Goal: Contribute content

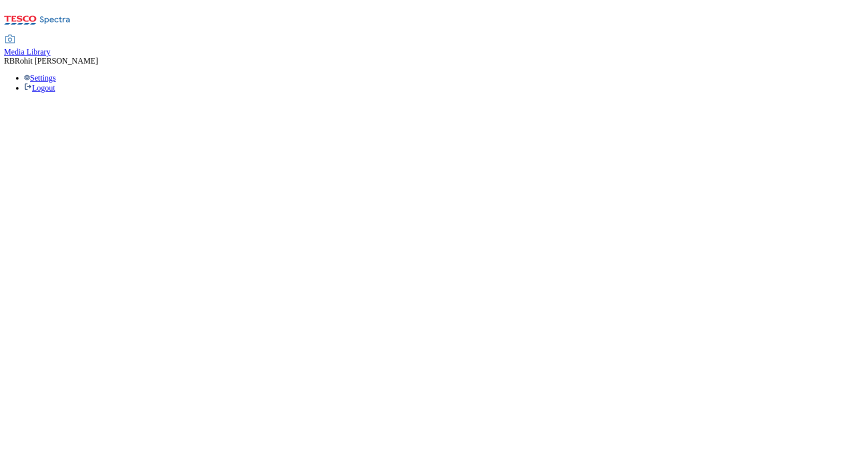
select select "flare-ghs-roi"
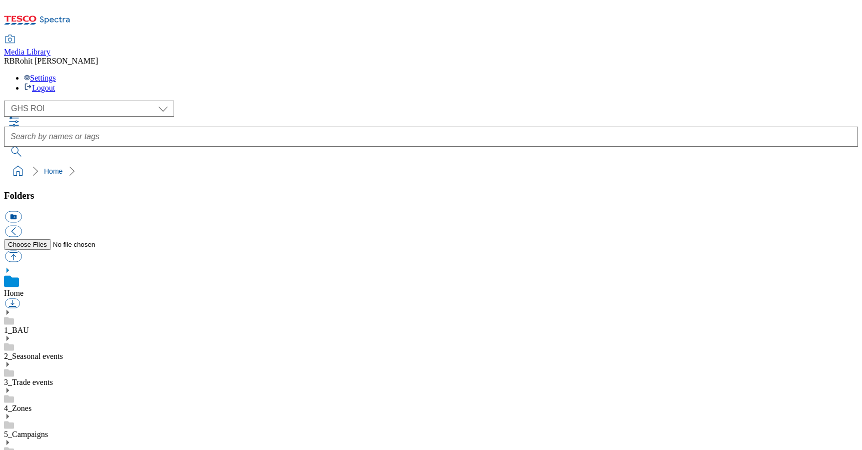
scroll to position [2, 0]
click at [11, 309] on icon at bounding box center [7, 312] width 7 height 7
click at [11, 413] on icon at bounding box center [7, 416] width 7 height 7
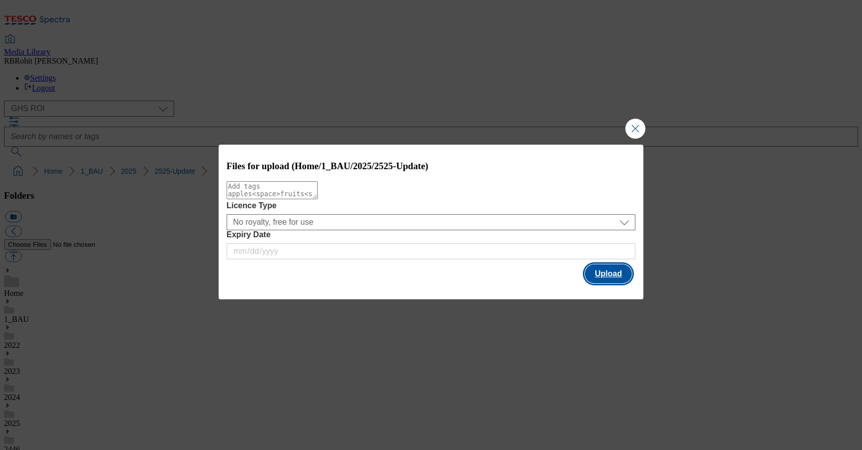
click at [617, 277] on button "Upload" at bounding box center [608, 273] width 47 height 19
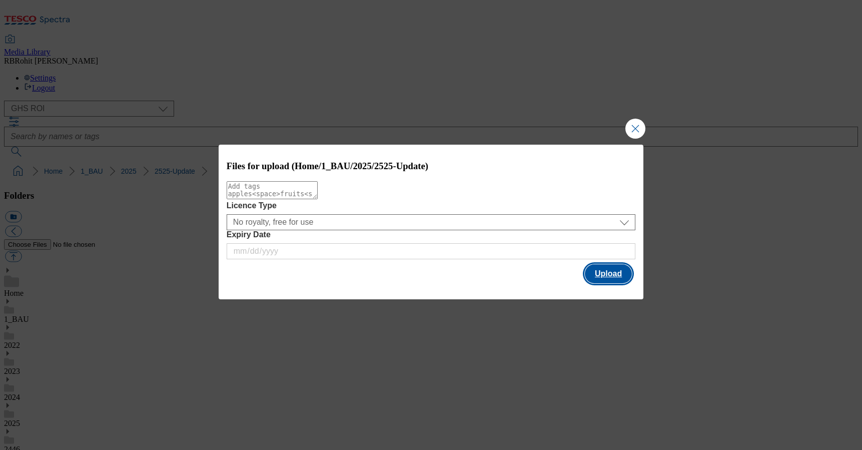
click at [595, 274] on button "Upload" at bounding box center [608, 273] width 47 height 19
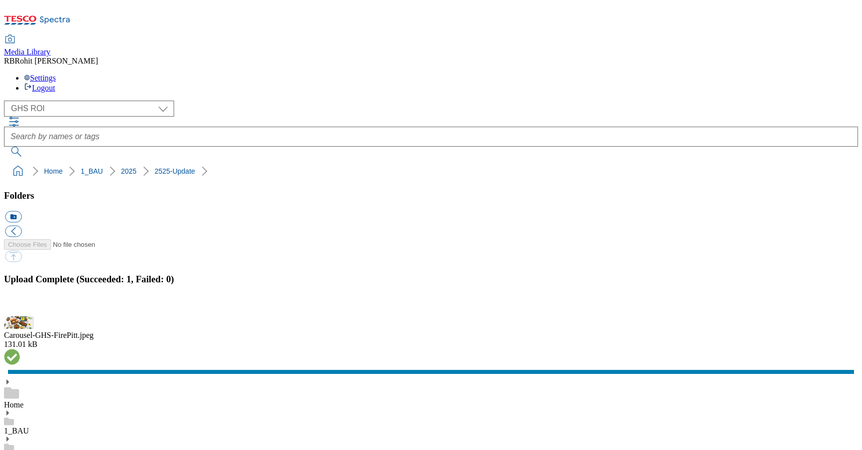
click at [20, 306] on button "button" at bounding box center [12, 311] width 15 height 10
